Goal: Find contact information: Obtain details needed to contact an individual or organization

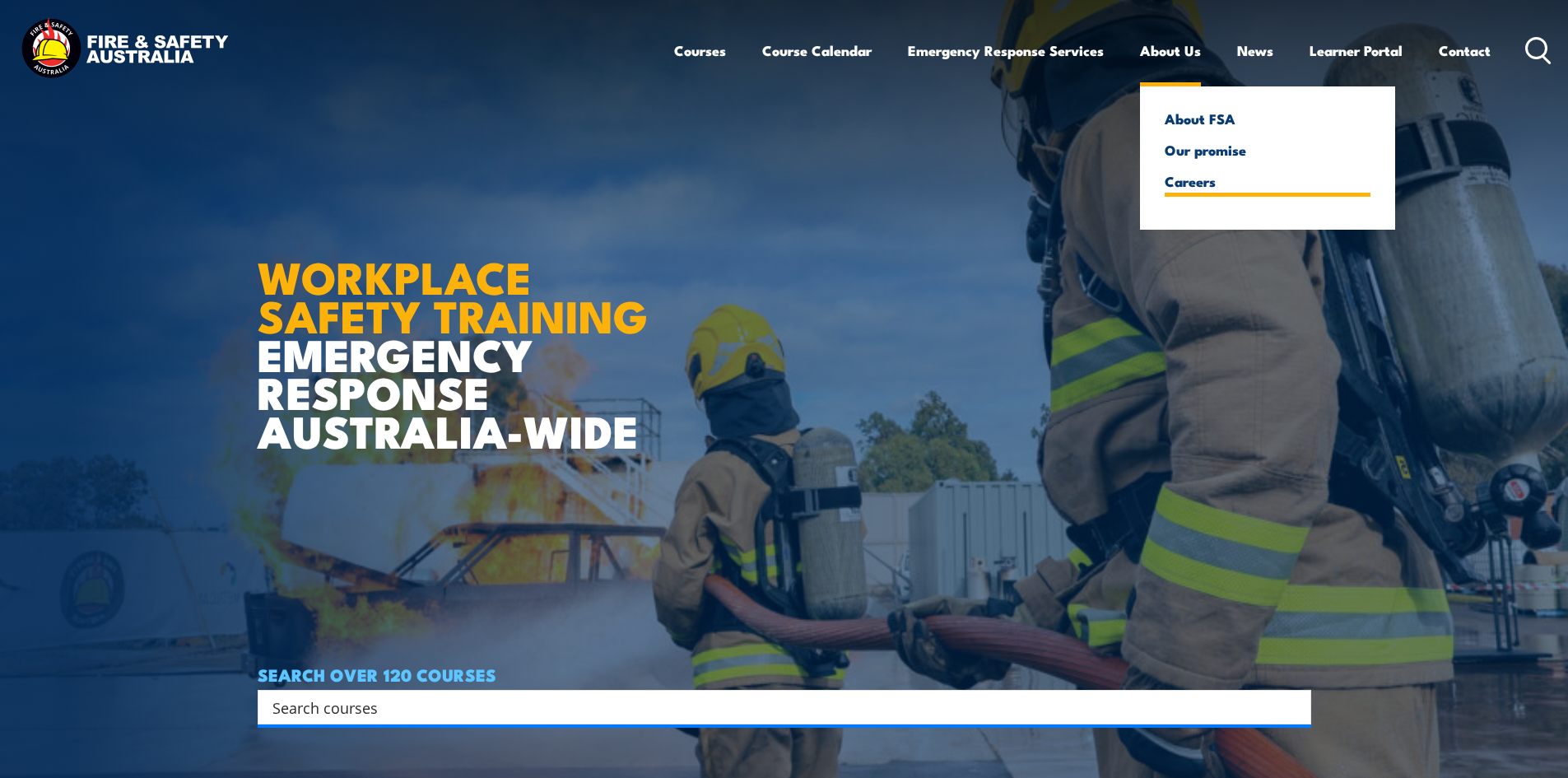
click at [1193, 180] on link "Careers" at bounding box center [1268, 181] width 206 height 15
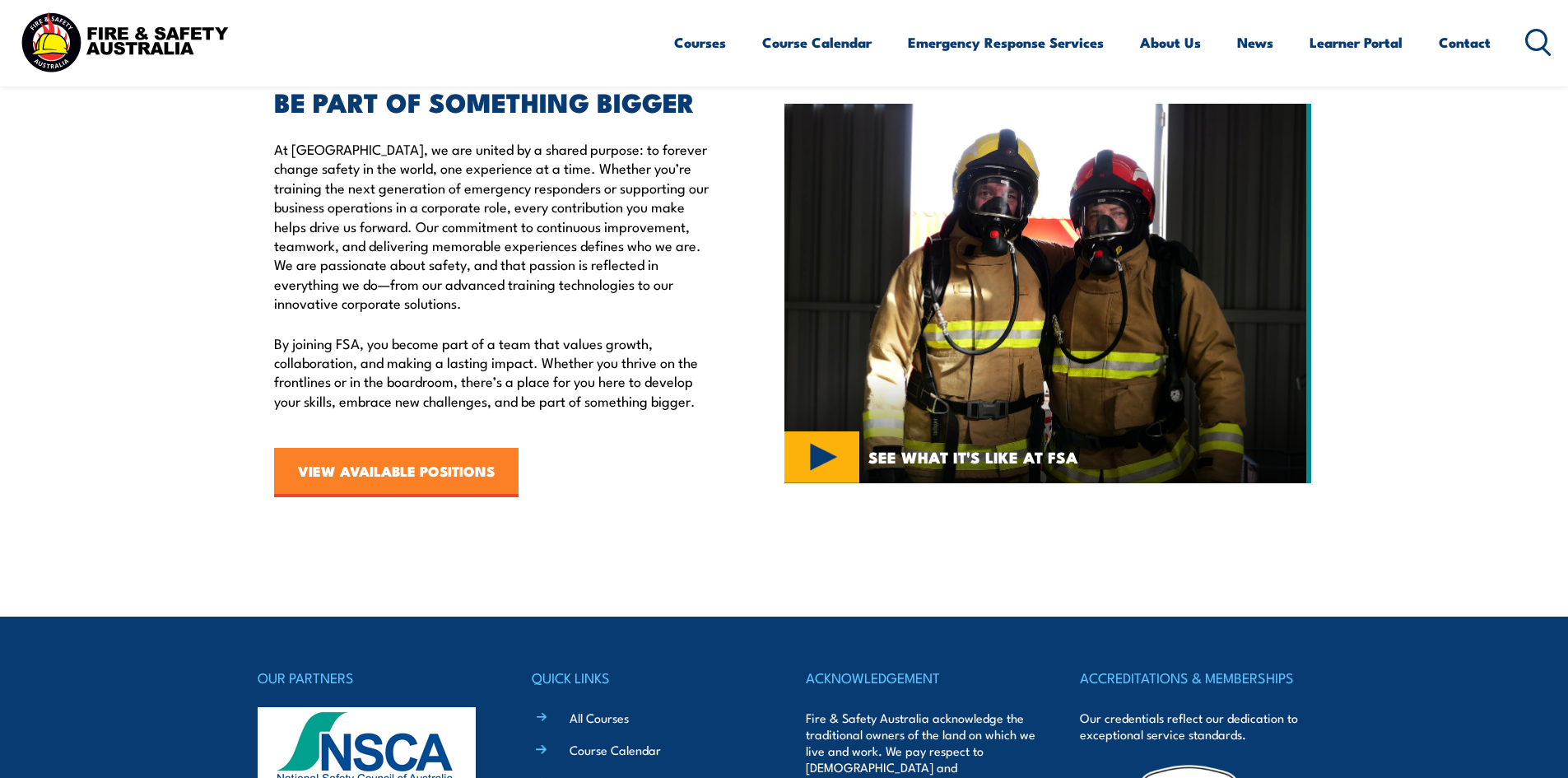
click at [339, 476] on link "VIEW AVAILABLE POSITIONS" at bounding box center [396, 472] width 245 height 49
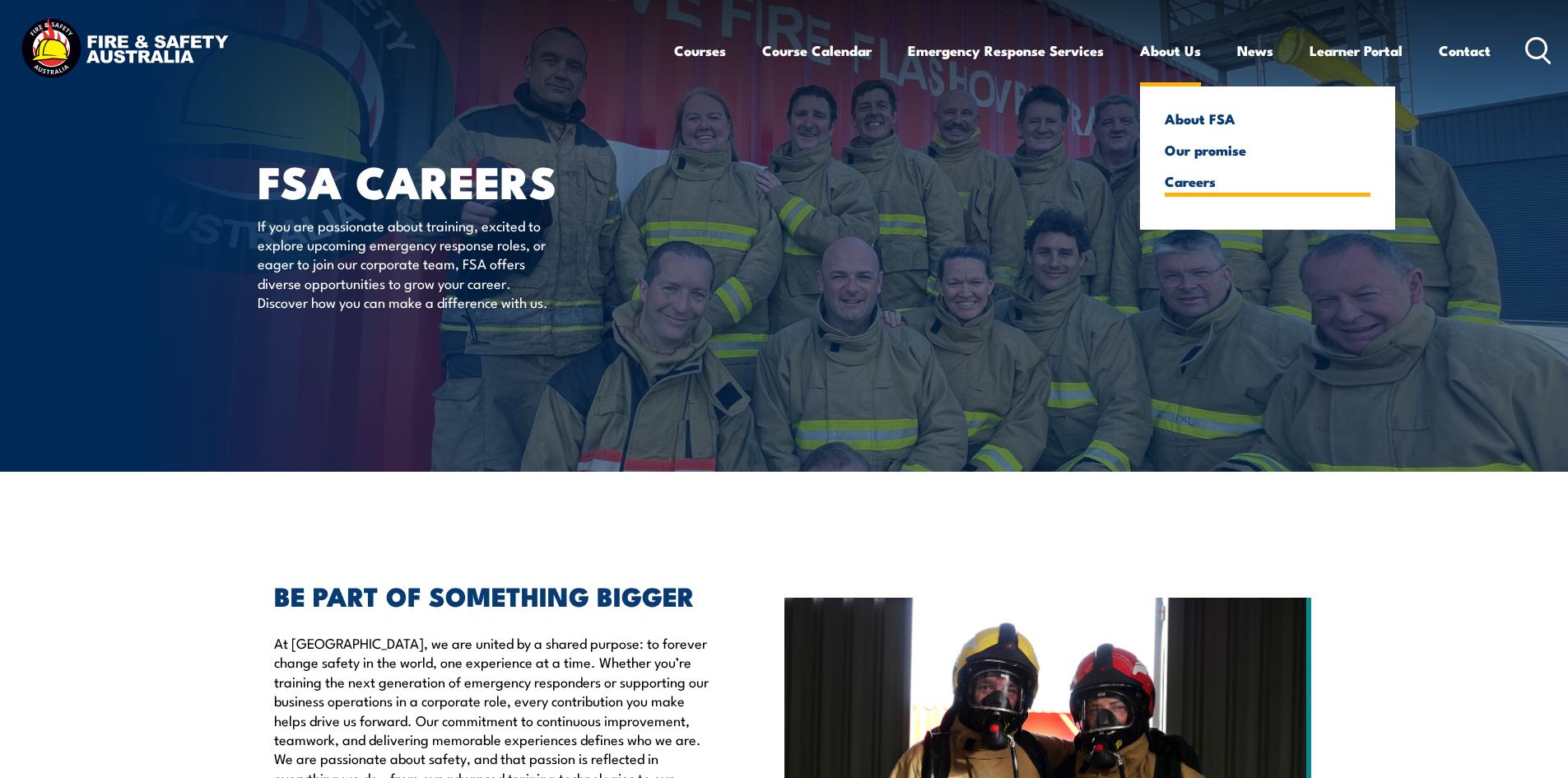
click at [1176, 188] on link "Careers" at bounding box center [1268, 181] width 206 height 15
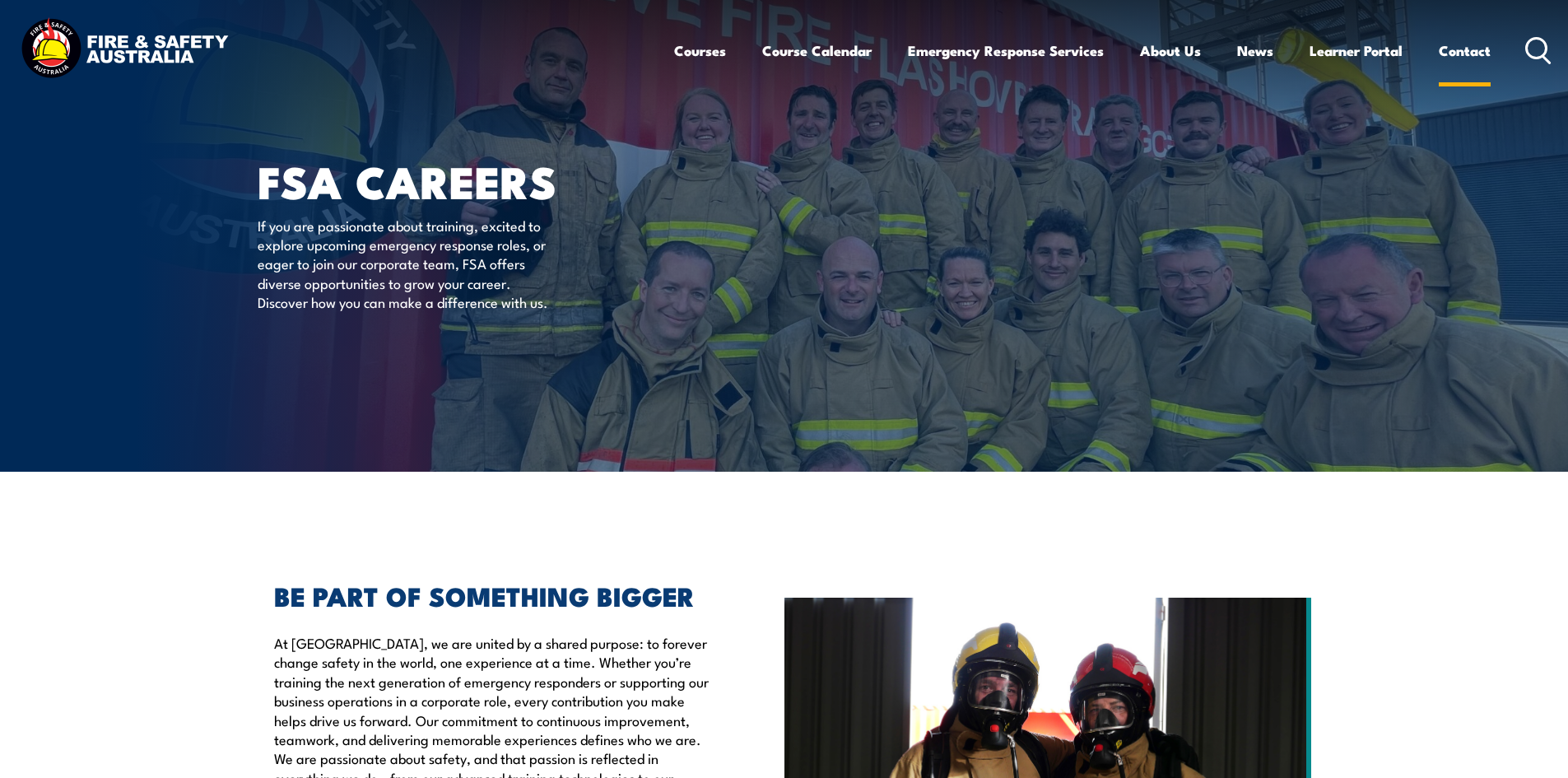
click at [1463, 50] on link "Contact" at bounding box center [1465, 50] width 52 height 44
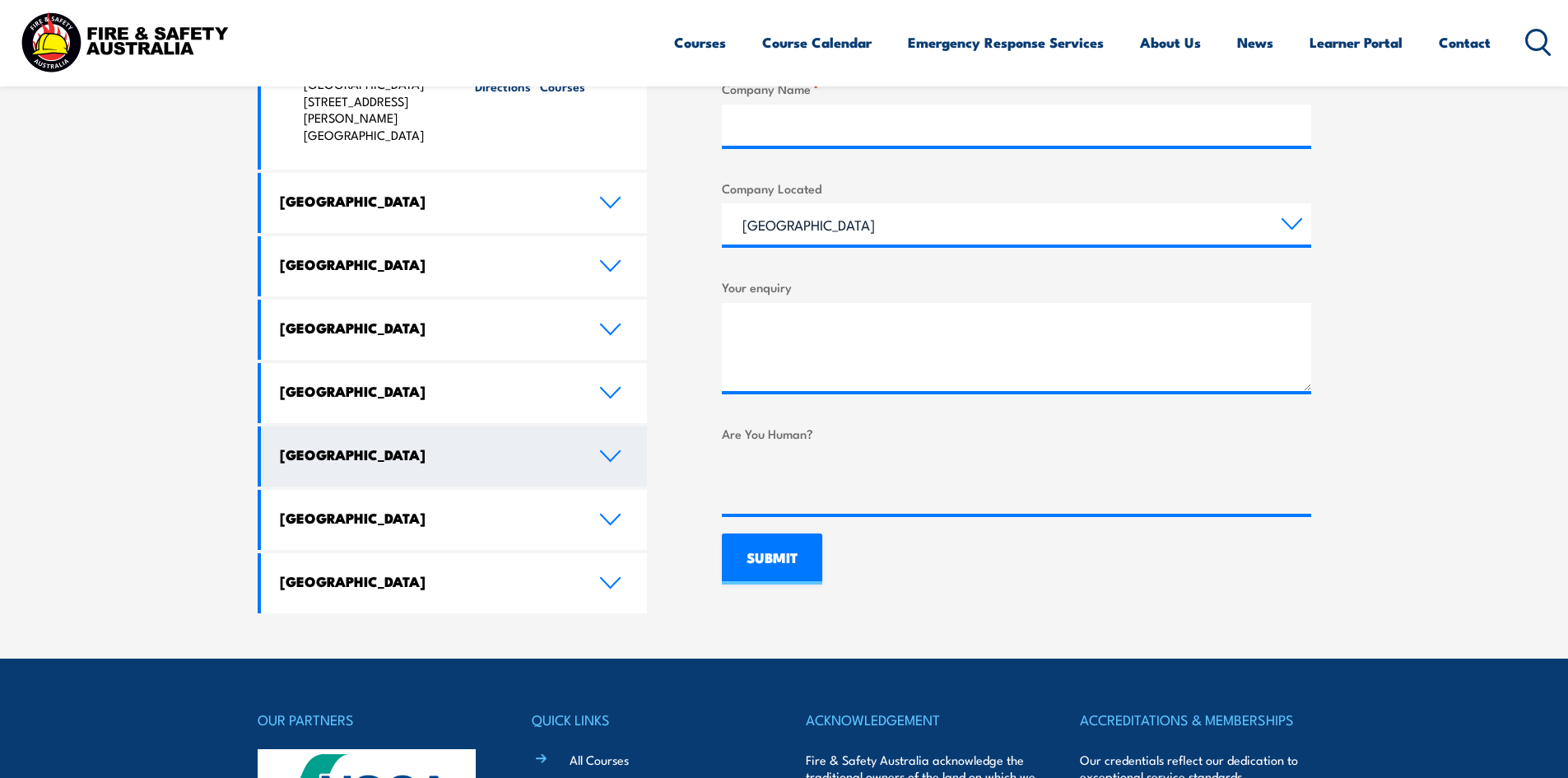
scroll to position [906, 0]
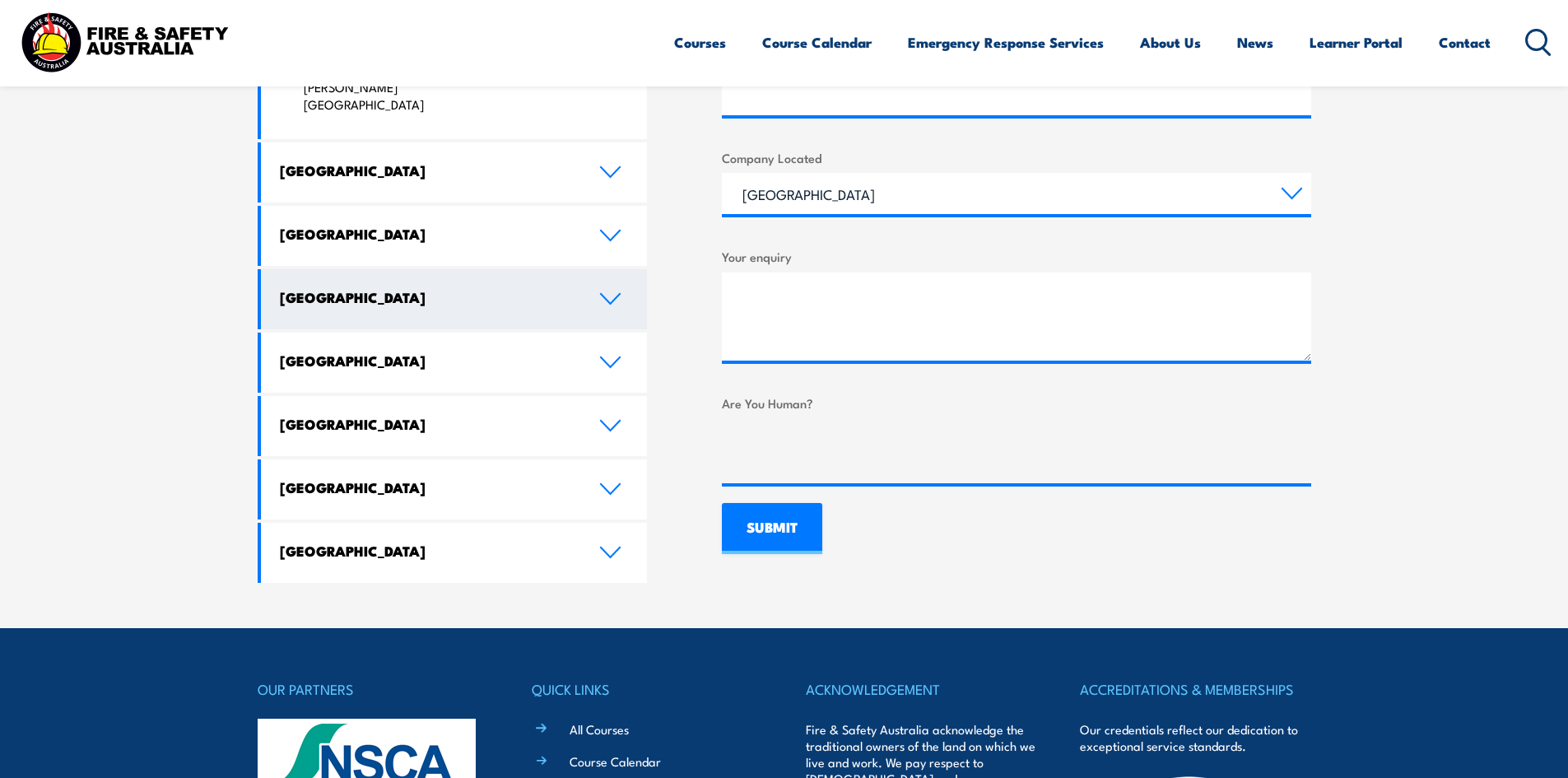
click at [482, 289] on h4 "[GEOGRAPHIC_DATA]" at bounding box center [426, 298] width 295 height 18
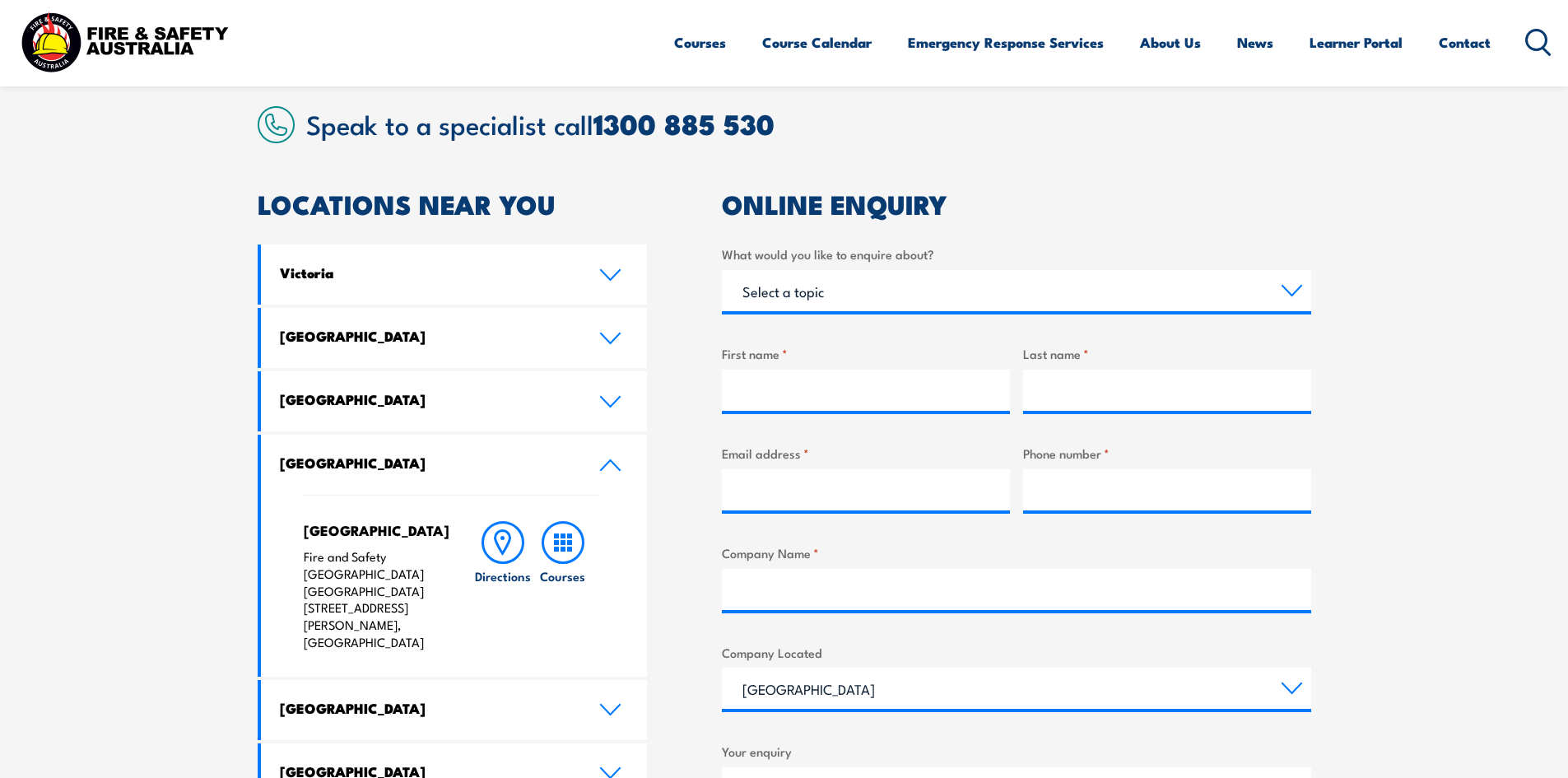
scroll to position [411, 0]
click at [841, 295] on select "Select a topic Training Emergency Response Services General Enquiry" at bounding box center [1017, 290] width 590 height 41
click at [686, 324] on div "LOCATIONS NEAR YOU [GEOGRAPHIC_DATA][PERSON_NAME] Fire & Safety [GEOGRAPHIC_DAT…" at bounding box center [785, 619] width 1054 height 857
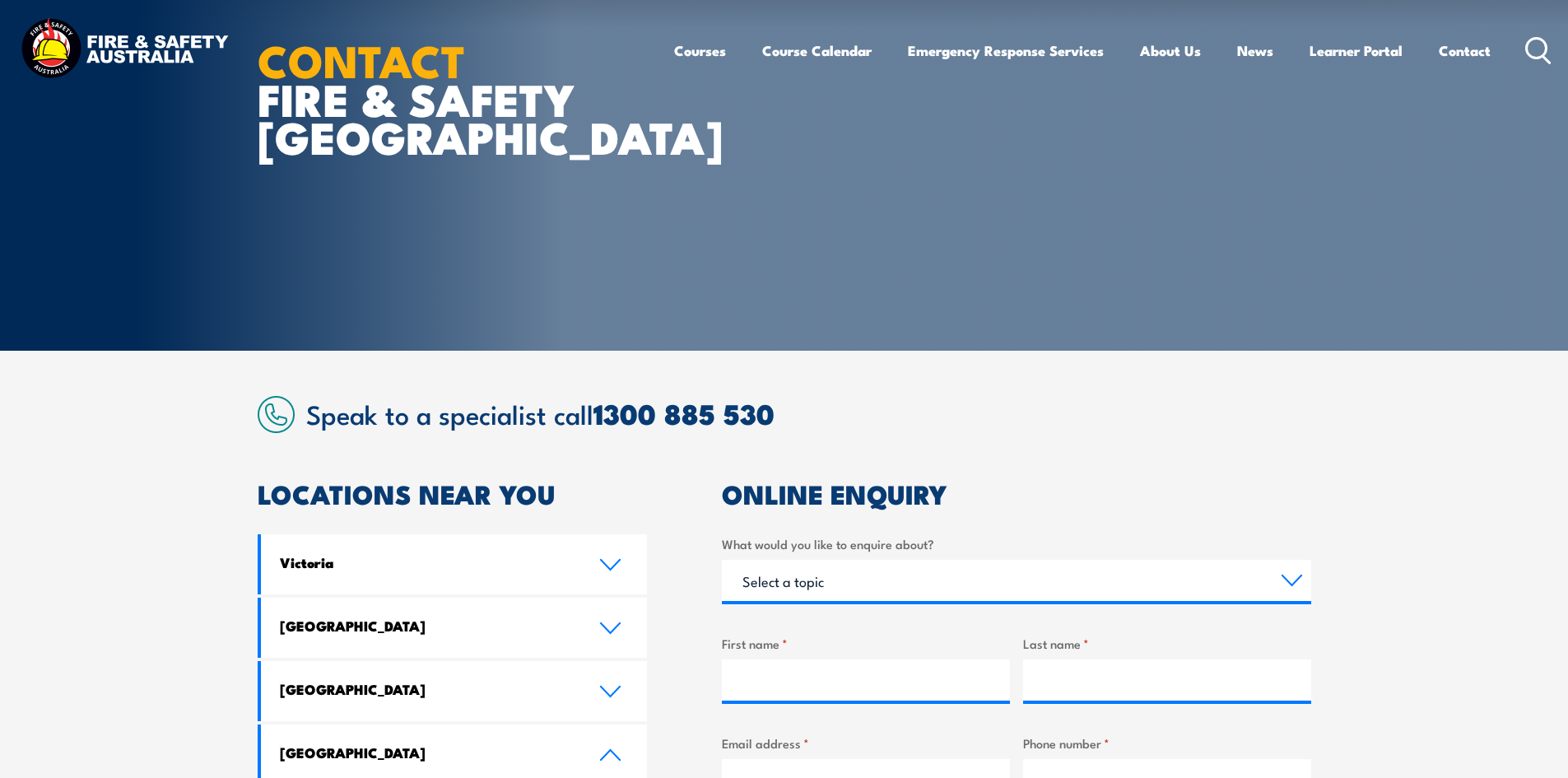
scroll to position [0, 0]
